Goal: Information Seeking & Learning: Learn about a topic

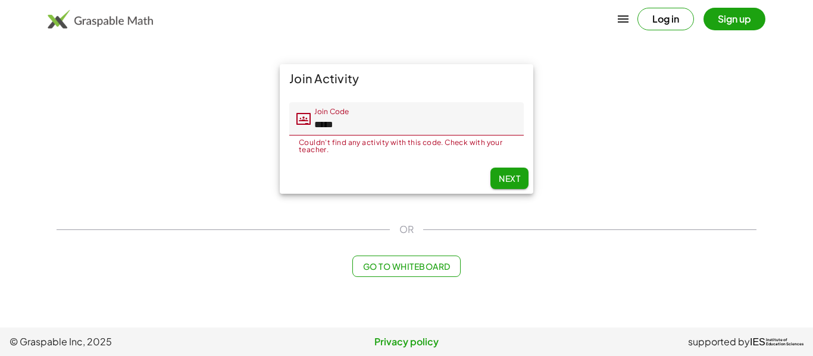
click at [502, 174] on span "Next" at bounding box center [509, 178] width 21 height 11
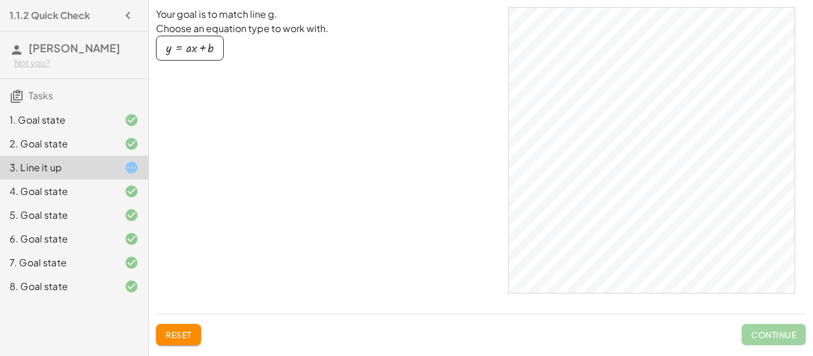
click at [397, 189] on div "Your goal is to match line g. Choose an equation type to work with. y = + · a ·…" at bounding box center [327, 156] width 343 height 298
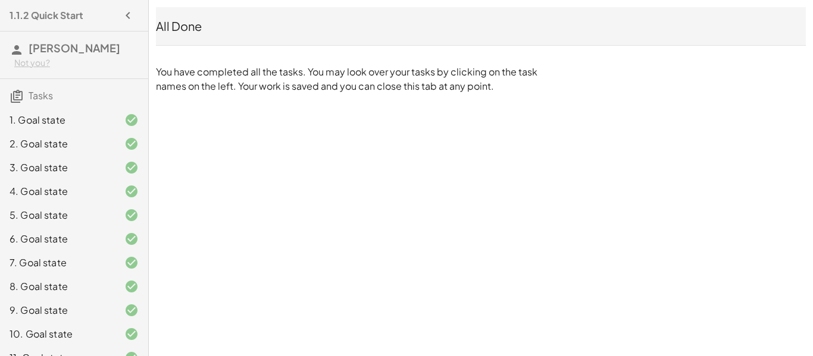
scroll to position [42, 0]
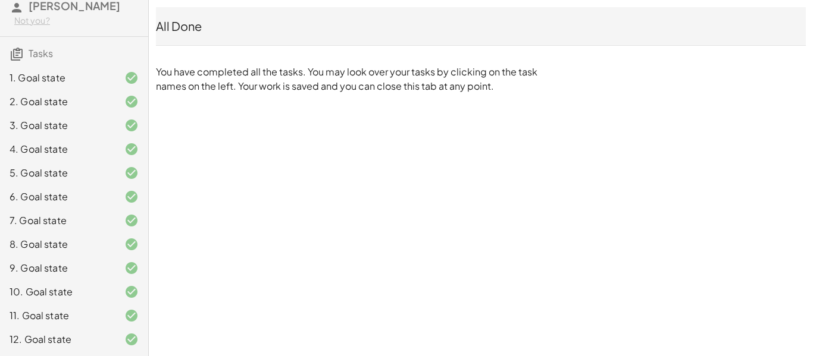
click at [71, 304] on div "9. Goal state" at bounding box center [74, 316] width 148 height 24
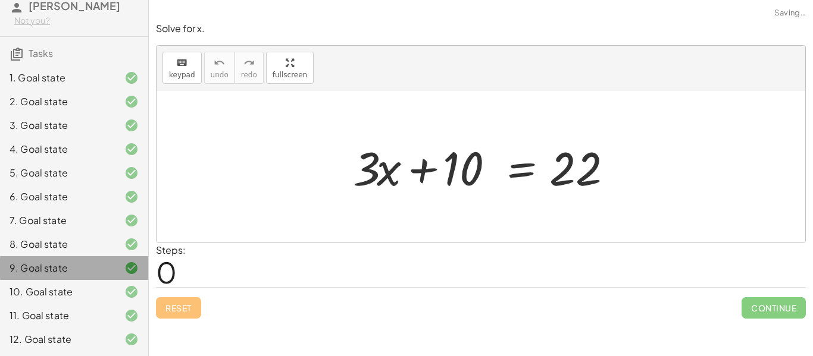
click at [78, 287] on div "10. Goal state" at bounding box center [58, 292] width 96 height 14
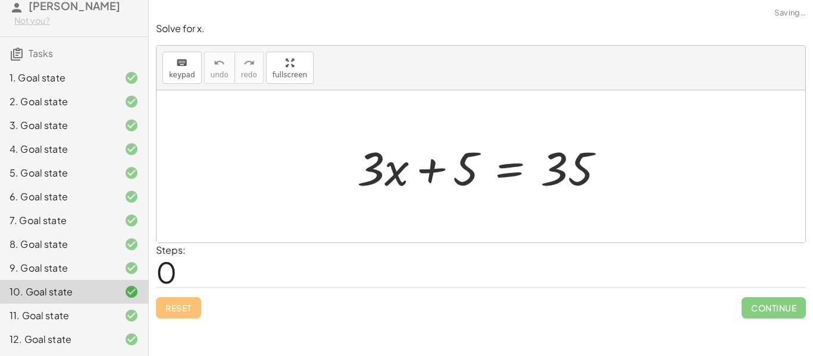
click at [77, 322] on div "11. Goal state" at bounding box center [58, 316] width 96 height 14
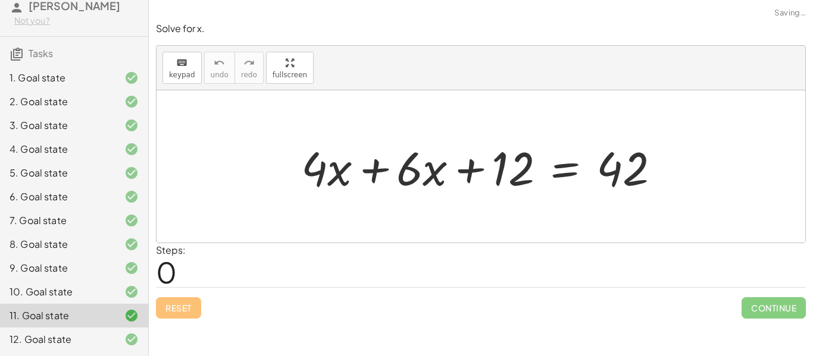
click at [80, 334] on div "12. Goal state" at bounding box center [58, 340] width 96 height 14
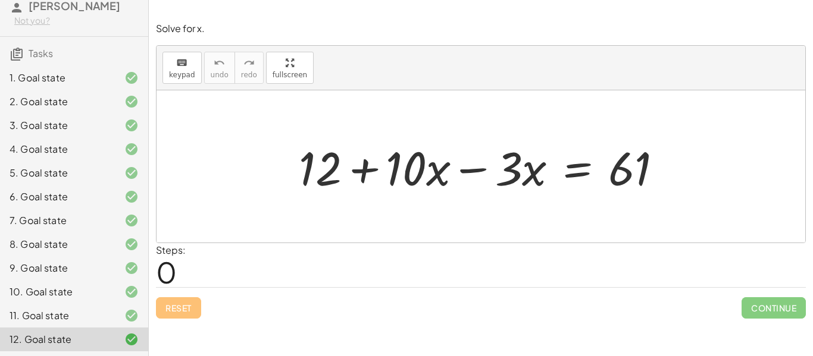
click at [472, 174] on div at bounding box center [486, 166] width 386 height 61
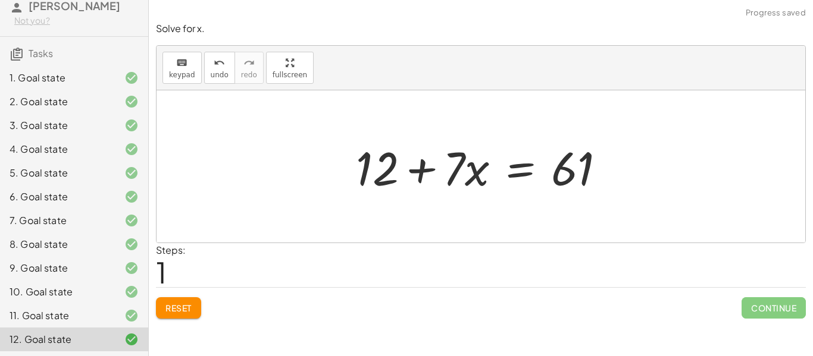
click at [515, 167] on div at bounding box center [485, 166] width 271 height 61
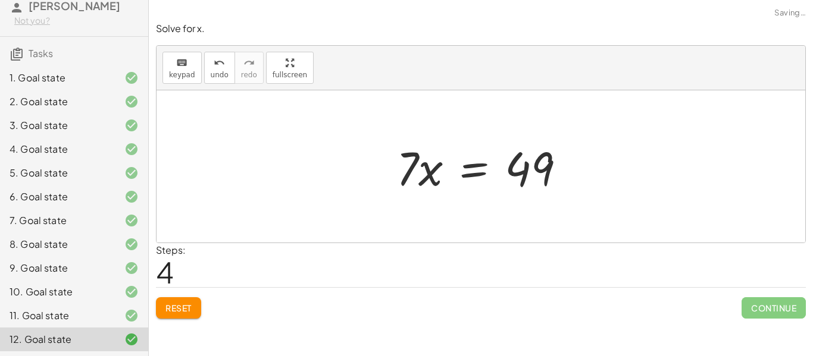
scroll to position [4, 0]
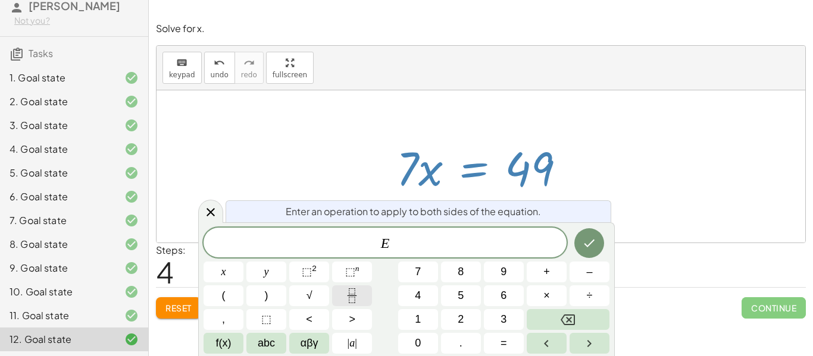
click at [361, 293] on button "Fraction" at bounding box center [352, 296] width 40 height 21
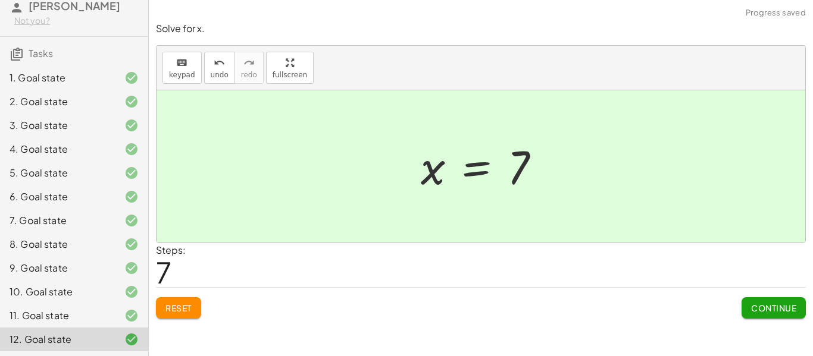
click at [92, 326] on div "11. Goal state" at bounding box center [74, 316] width 148 height 24
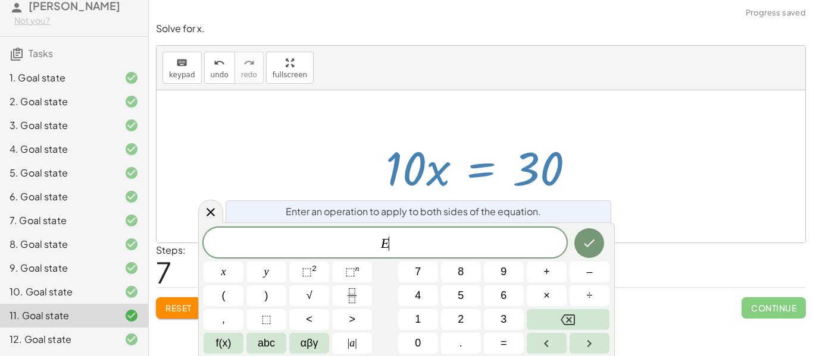
scroll to position [10, 0]
click at [349, 292] on icon "Fraction" at bounding box center [352, 292] width 6 height 6
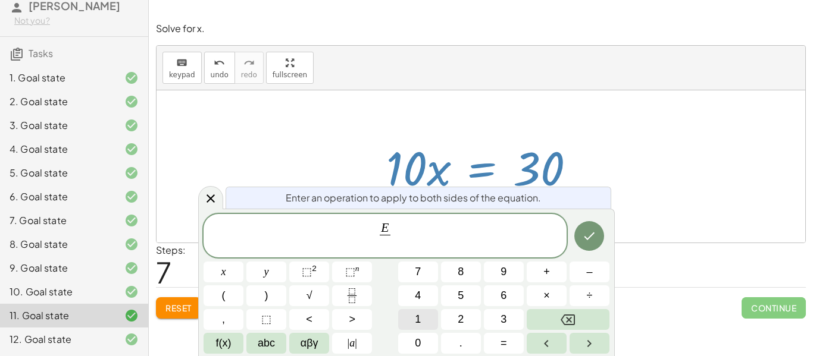
click at [426, 322] on button "1" at bounding box center [418, 319] width 40 height 21
click at [421, 334] on button "0" at bounding box center [418, 343] width 40 height 21
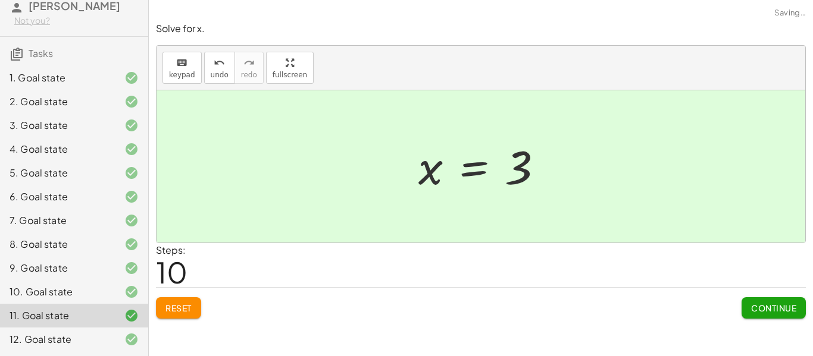
click at [746, 311] on button "Continue" at bounding box center [773, 308] width 64 height 21
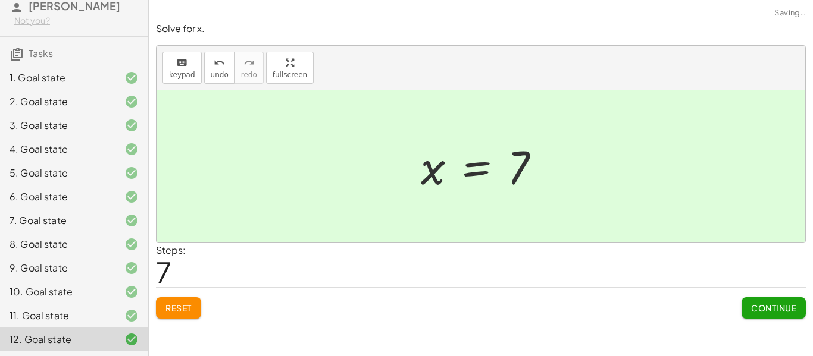
click at [86, 304] on div "11. Goal state" at bounding box center [74, 316] width 148 height 24
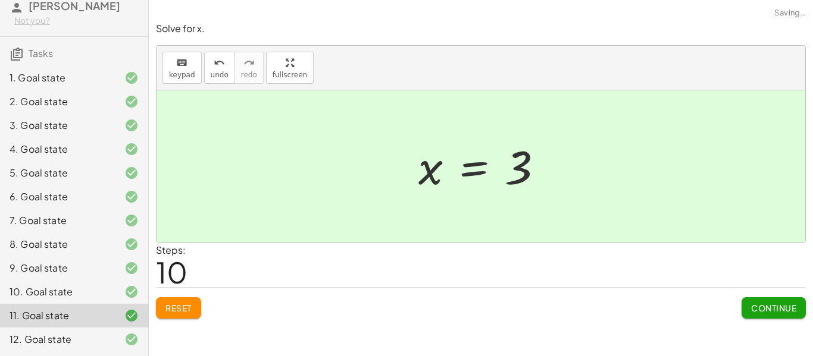
click at [75, 293] on div "10. Goal state" at bounding box center [58, 292] width 96 height 14
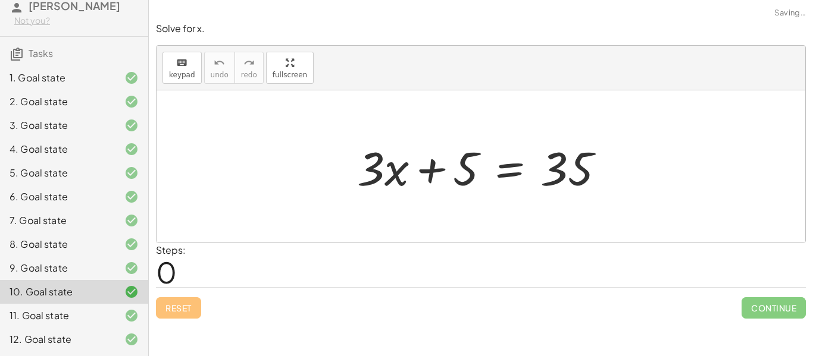
click at [62, 270] on div "9. Goal state" at bounding box center [58, 268] width 96 height 14
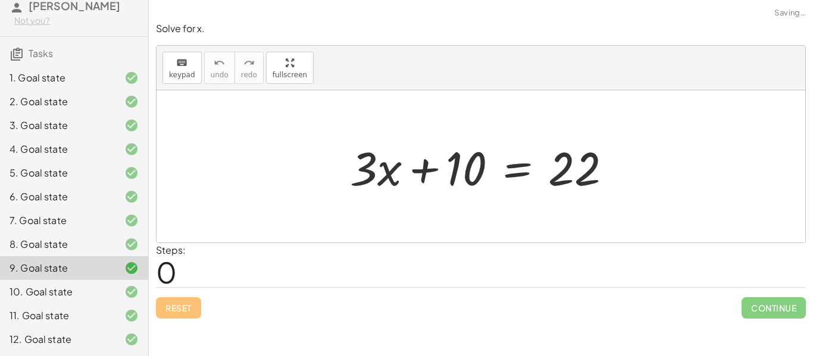
click at [56, 249] on div "8. Goal state" at bounding box center [58, 244] width 96 height 14
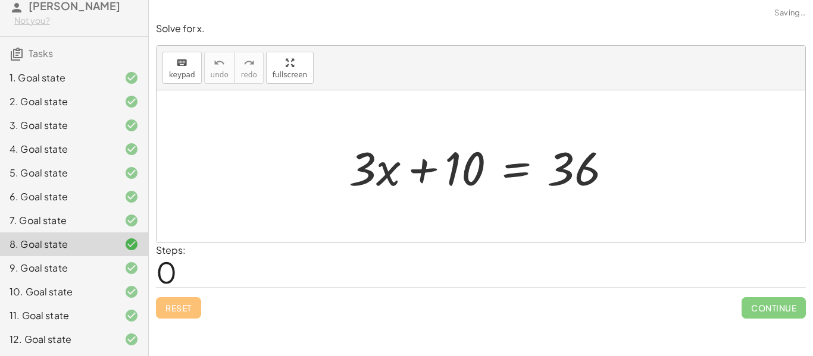
click at [44, 227] on div "7. Goal state" at bounding box center [58, 221] width 96 height 14
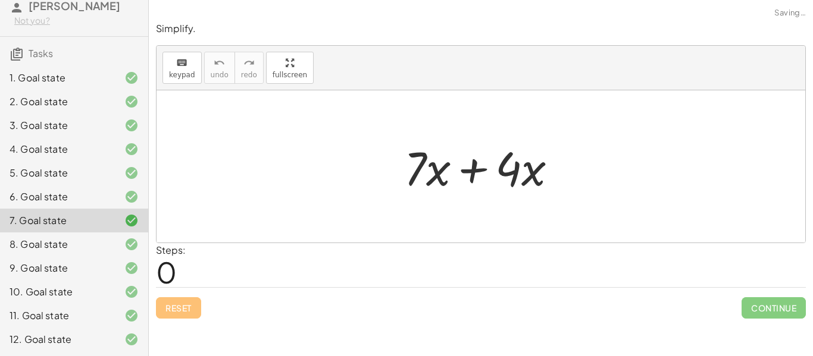
click at [41, 201] on div "6. Goal state" at bounding box center [58, 197] width 96 height 14
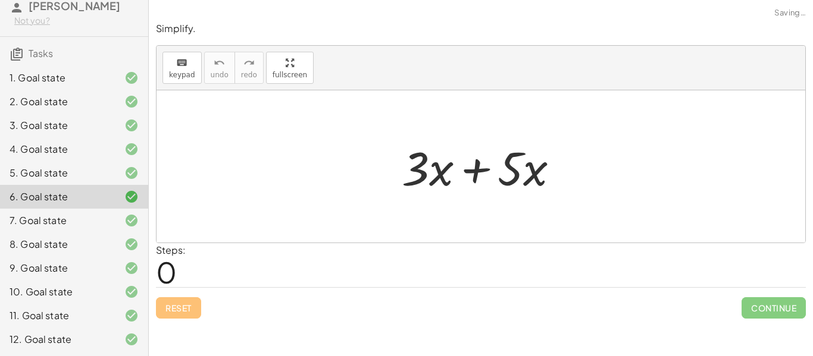
click at [57, 256] on div "7. Goal state" at bounding box center [74, 268] width 148 height 24
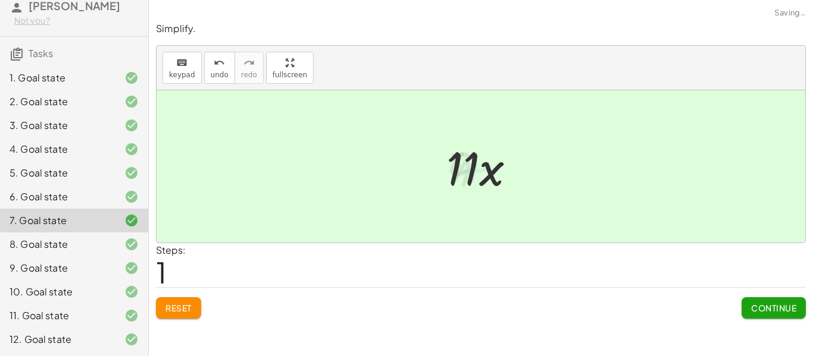
click at [44, 201] on div "6. Goal state" at bounding box center [58, 197] width 96 height 14
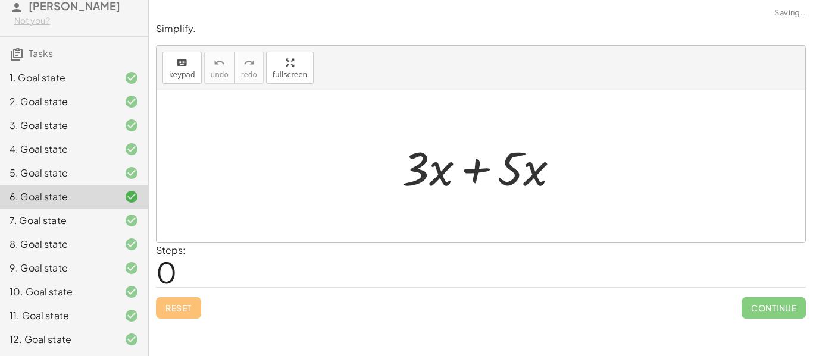
click at [28, 168] on div "5. Goal state" at bounding box center [58, 173] width 96 height 14
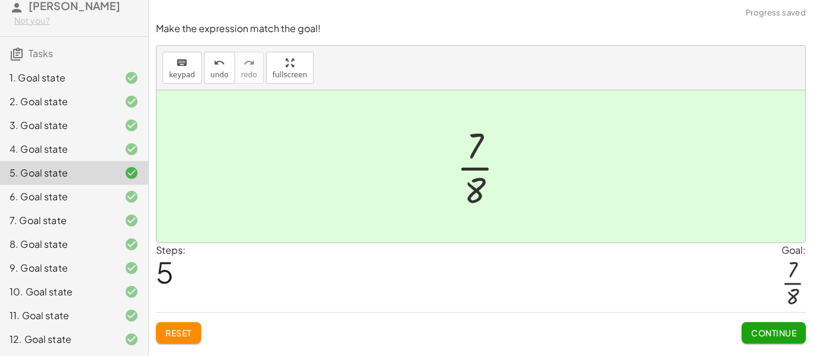
click at [65, 150] on div "4. Goal state" at bounding box center [58, 149] width 96 height 14
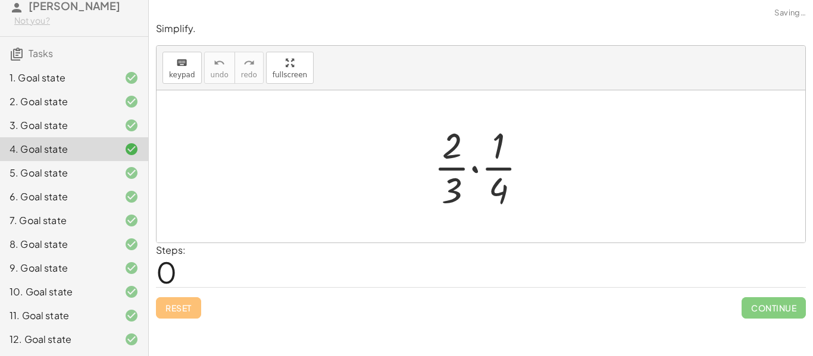
click at [86, 124] on div "3. Goal state" at bounding box center [58, 125] width 96 height 14
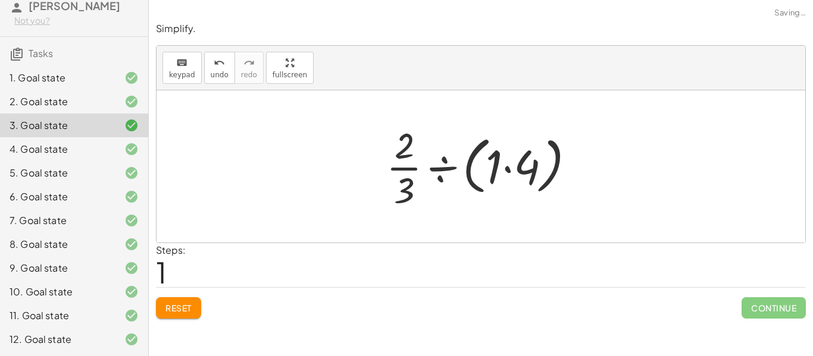
click at [137, 99] on icon at bounding box center [131, 102] width 14 height 14
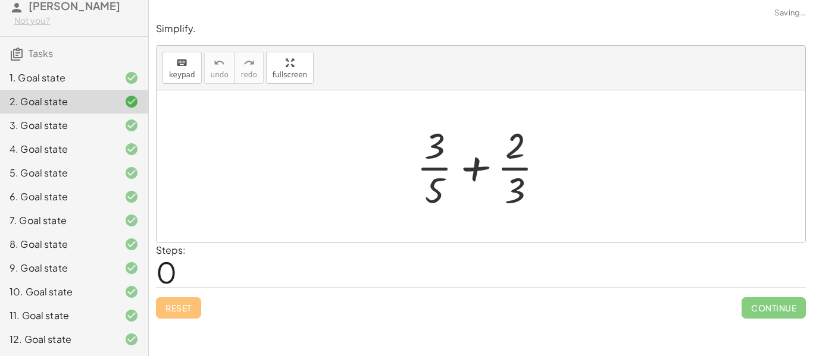
click at [128, 90] on div "2. Goal state" at bounding box center [74, 102] width 148 height 24
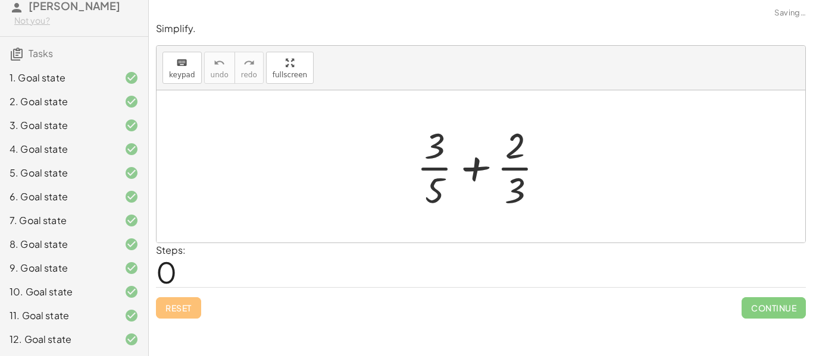
click at [120, 77] on div at bounding box center [121, 78] width 33 height 14
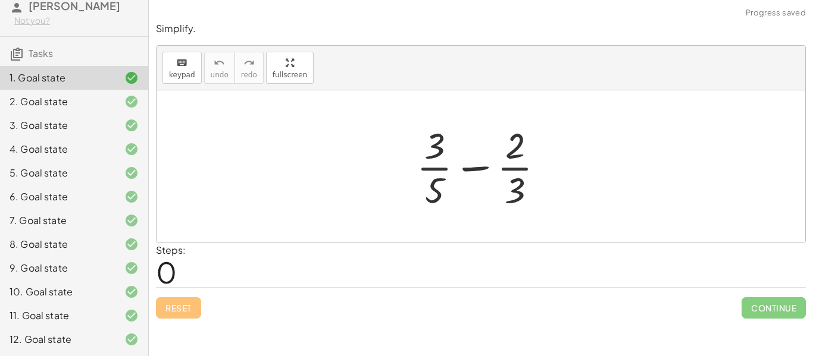
click at [140, 137] on div "2. Goal state" at bounding box center [74, 149] width 148 height 24
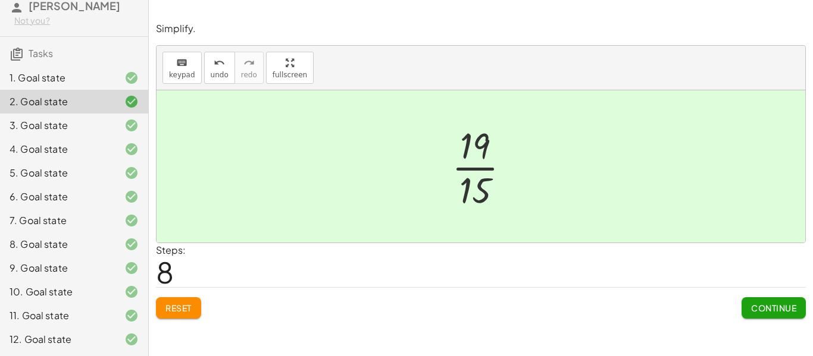
click at [33, 82] on div "1. Goal state" at bounding box center [58, 78] width 96 height 14
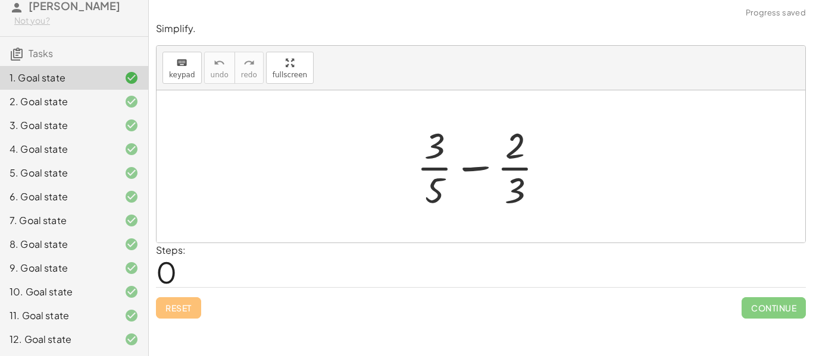
click at [39, 118] on div "3. Goal state" at bounding box center [58, 125] width 96 height 14
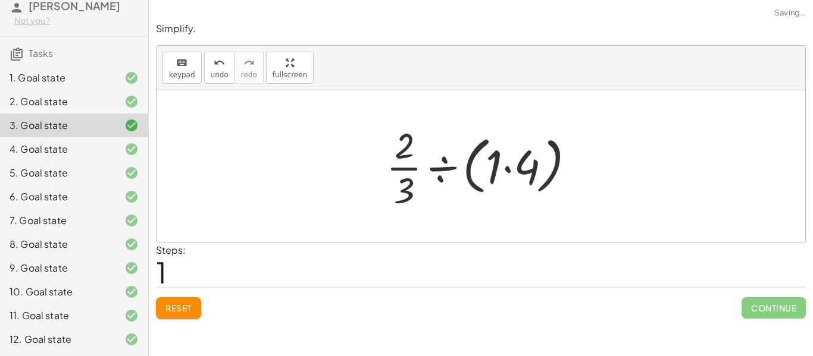
click at [43, 83] on div "1. Goal state" at bounding box center [58, 78] width 96 height 14
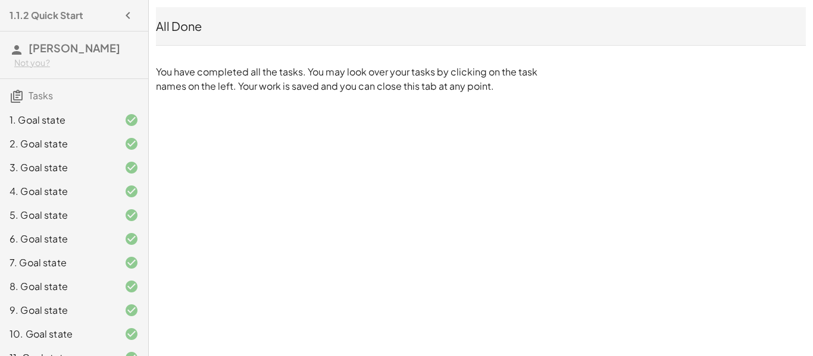
click at [115, 123] on div at bounding box center [121, 120] width 33 height 14
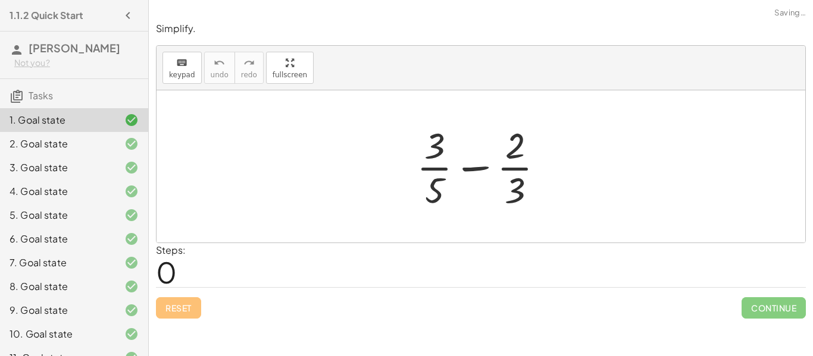
click at [112, 139] on div at bounding box center [121, 144] width 33 height 14
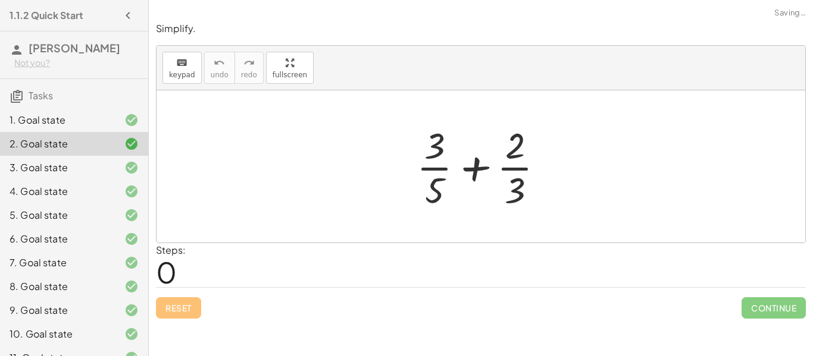
scroll to position [42, 0]
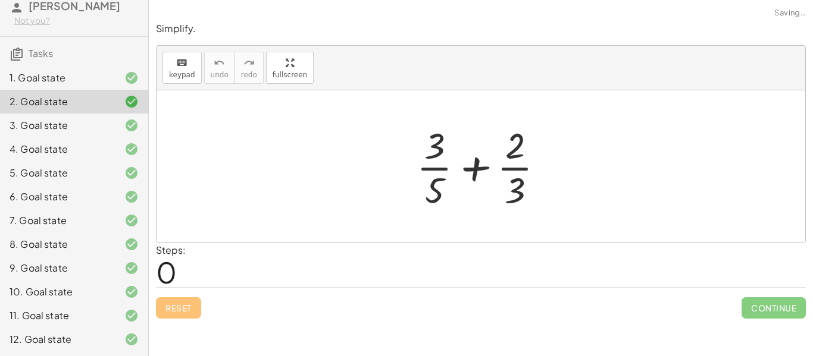
click at [65, 340] on div "12. Goal state" at bounding box center [58, 340] width 96 height 14
